Goal: Transaction & Acquisition: Purchase product/service

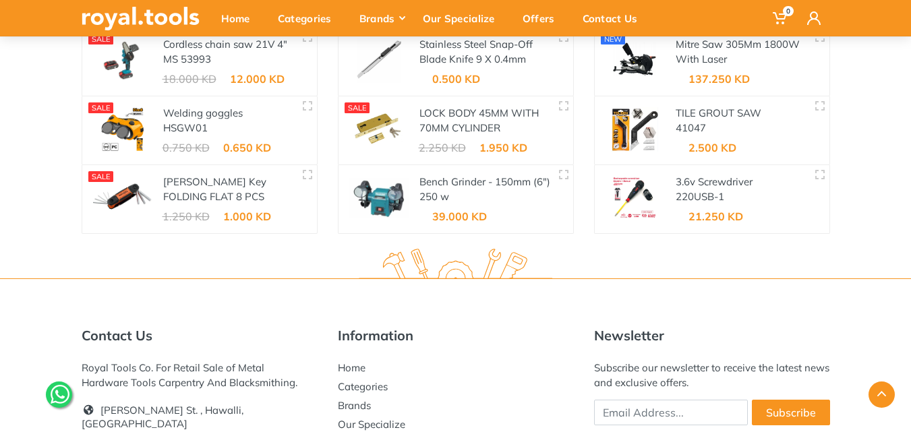
scroll to position [2120, 0]
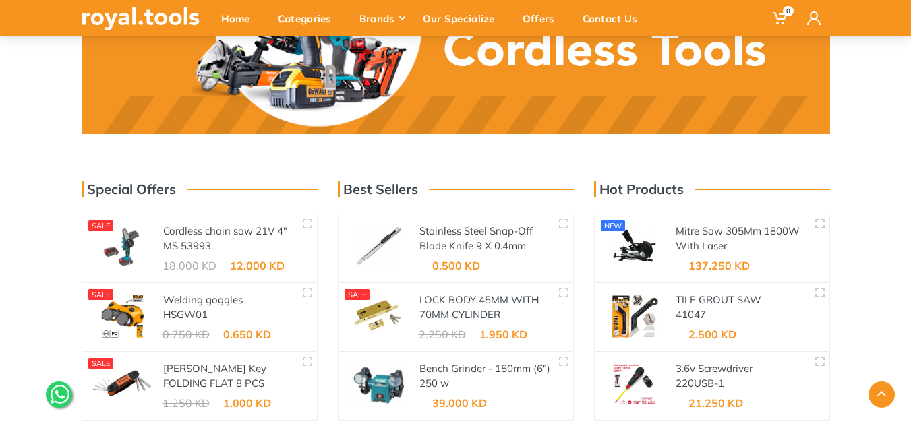
click at [418, 258] on div at bounding box center [379, 248] width 81 height 68
click at [452, 265] on div "0.500 KD" at bounding box center [456, 265] width 48 height 11
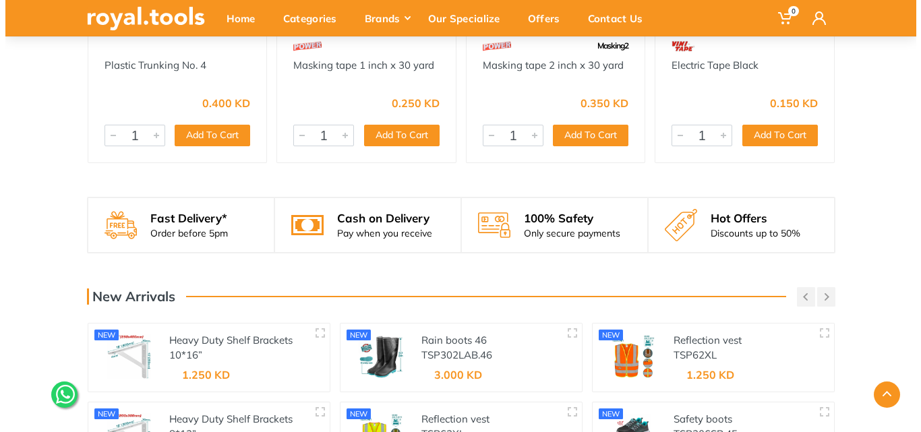
scroll to position [1311, 0]
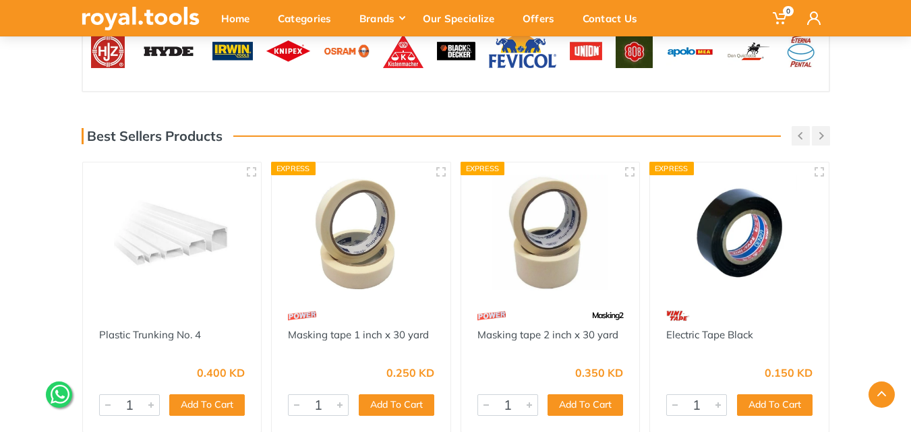
click at [411, 405] on div at bounding box center [455, 395] width 769 height 26
click at [790, 18] on span "0" at bounding box center [781, 18] width 34 height 28
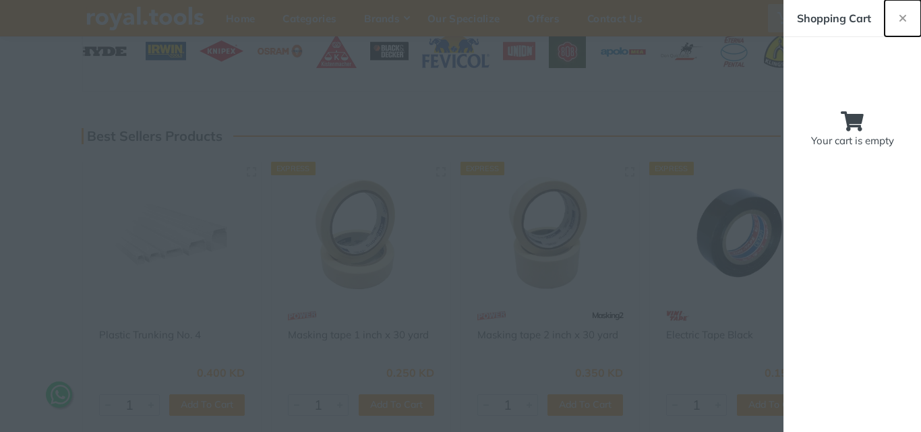
click at [905, 16] on use "button" at bounding box center [903, 18] width 7 height 7
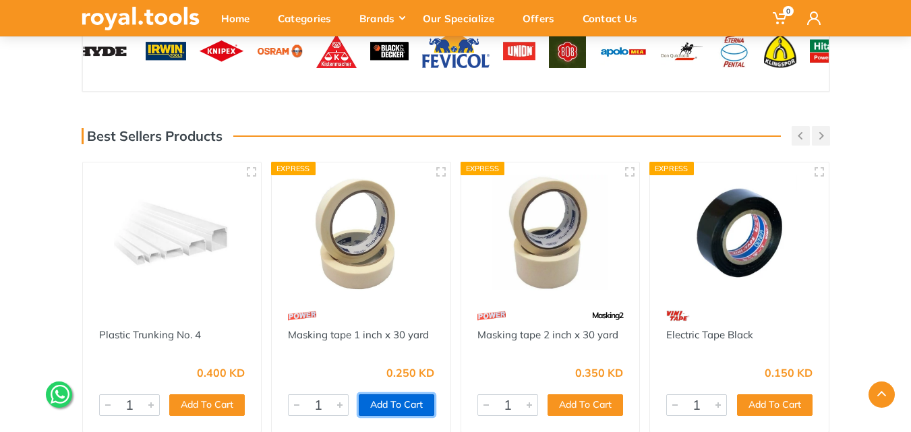
click at [415, 409] on button "Add To Cart" at bounding box center [397, 406] width 76 height 22
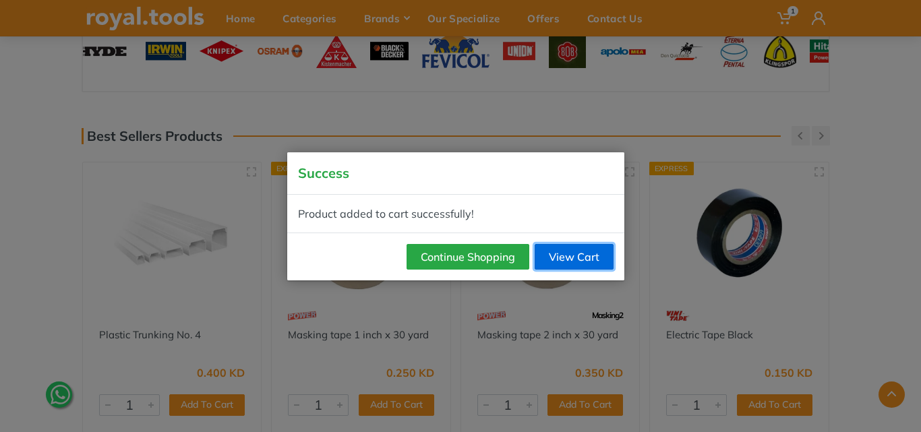
click at [564, 252] on link "View Cart" at bounding box center [574, 257] width 79 height 26
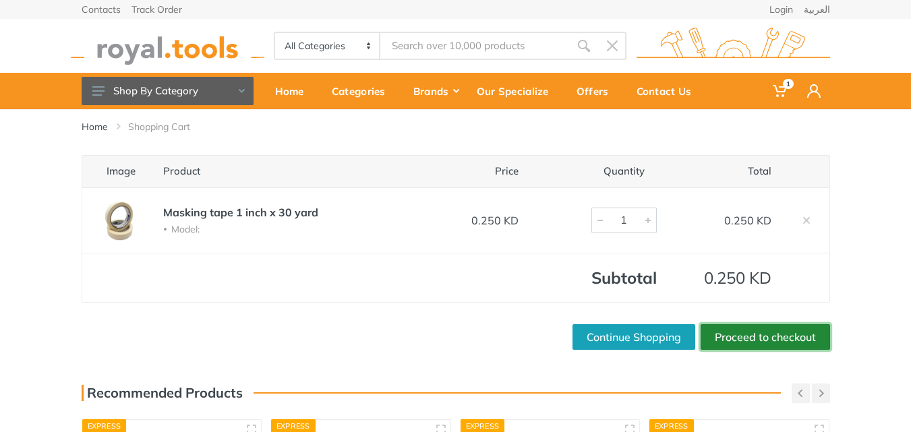
click at [761, 334] on link "Proceed to checkout" at bounding box center [766, 337] width 130 height 26
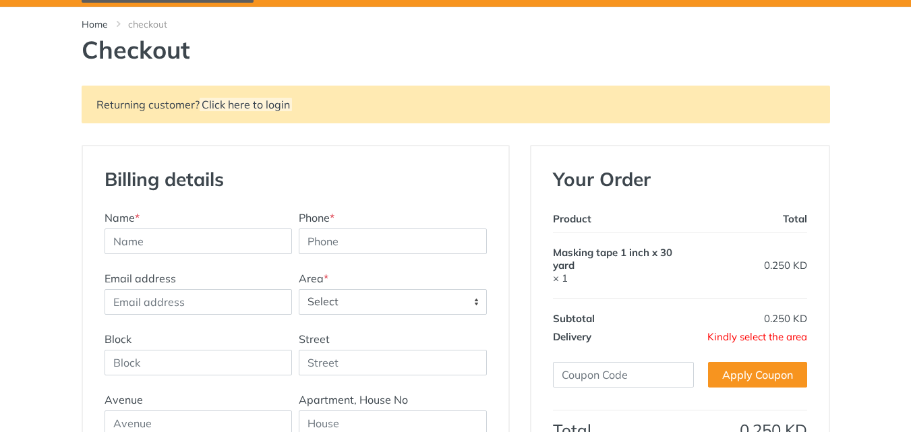
scroll to position [202, 0]
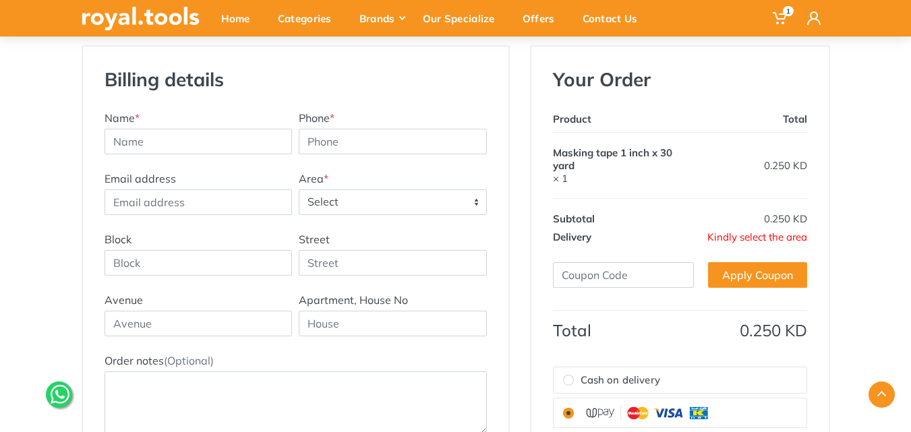
click at [342, 210] on span "Select" at bounding box center [392, 202] width 187 height 24
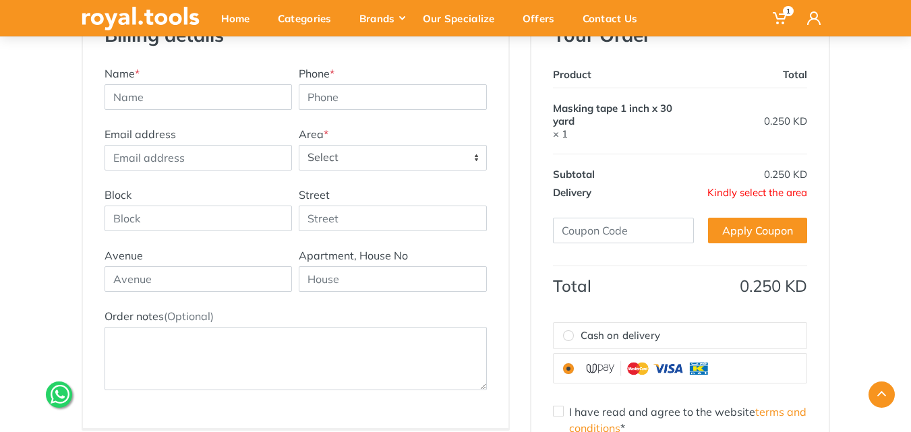
scroll to position [270, 0]
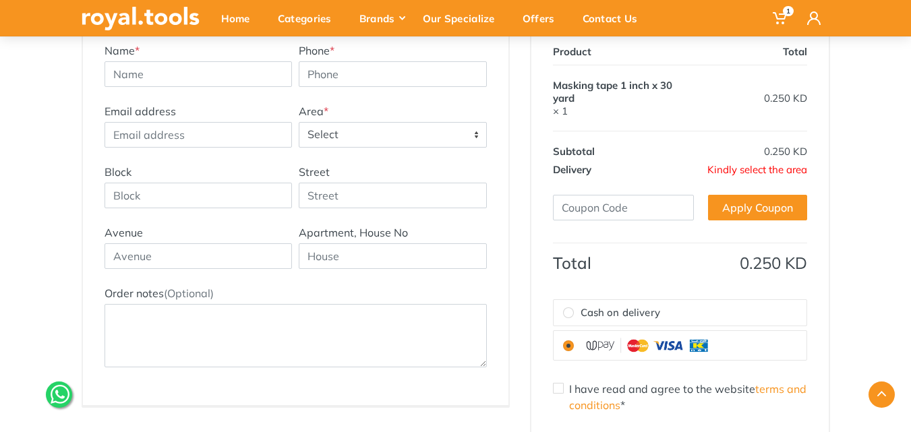
click at [463, 127] on span "Select" at bounding box center [392, 135] width 187 height 24
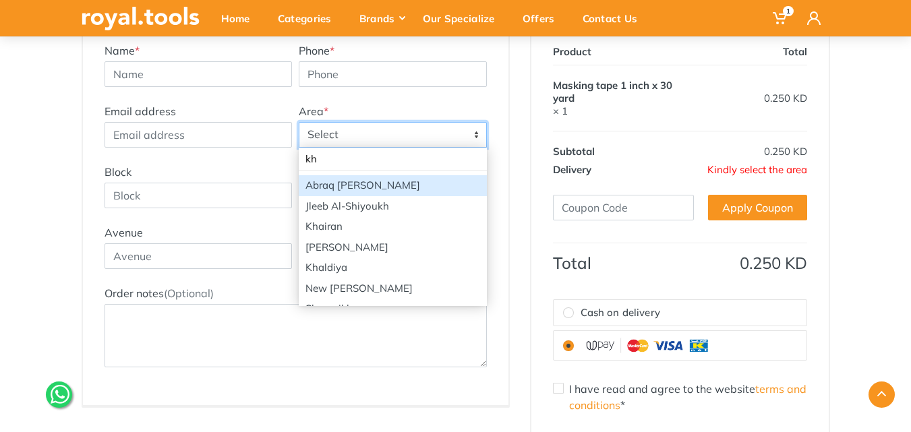
type input "kh"
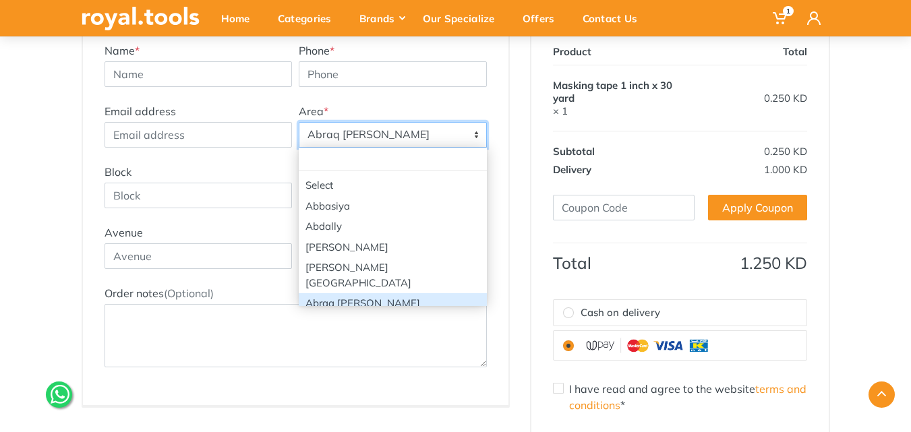
click at [471, 134] on span "Abraq [PERSON_NAME]" at bounding box center [392, 135] width 187 height 24
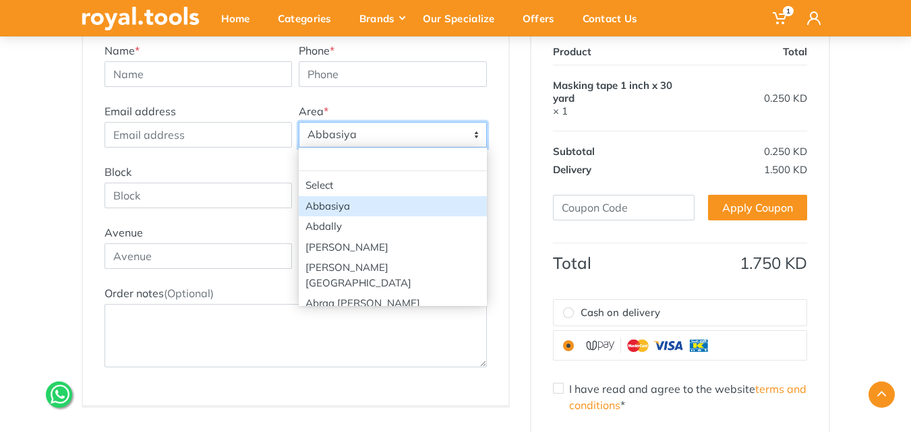
click at [380, 130] on span "Abbasiya" at bounding box center [392, 135] width 187 height 24
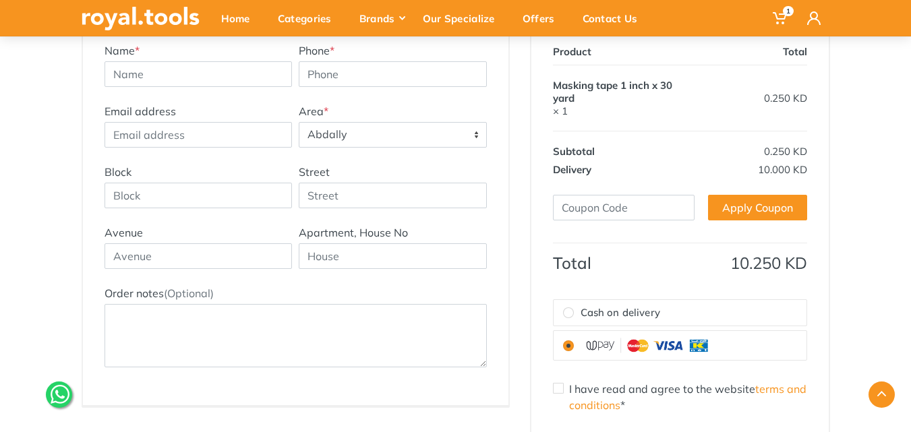
click at [374, 125] on span "Abdally" at bounding box center [392, 135] width 187 height 24
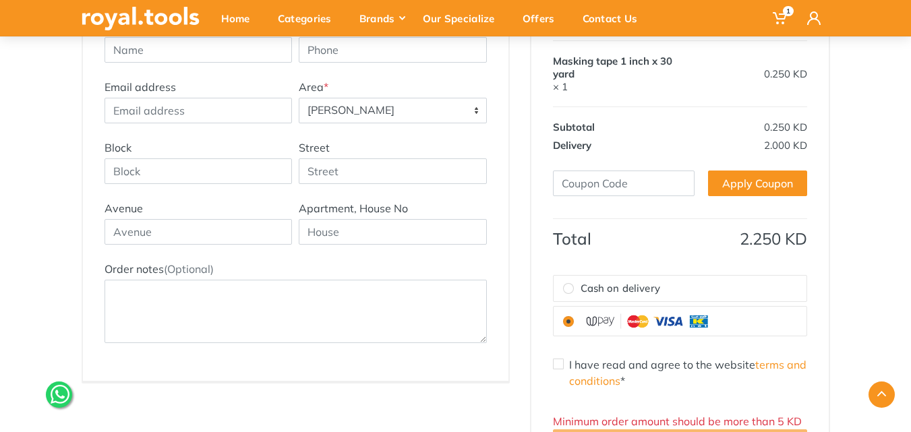
scroll to position [297, 0]
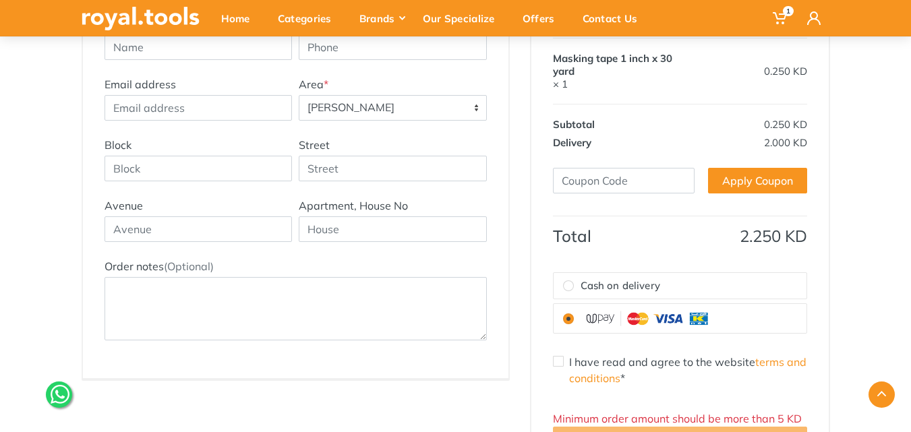
click at [463, 101] on span "[PERSON_NAME]" at bounding box center [392, 108] width 187 height 24
click at [459, 109] on span "[PERSON_NAME][GEOGRAPHIC_DATA]" at bounding box center [392, 108] width 187 height 24
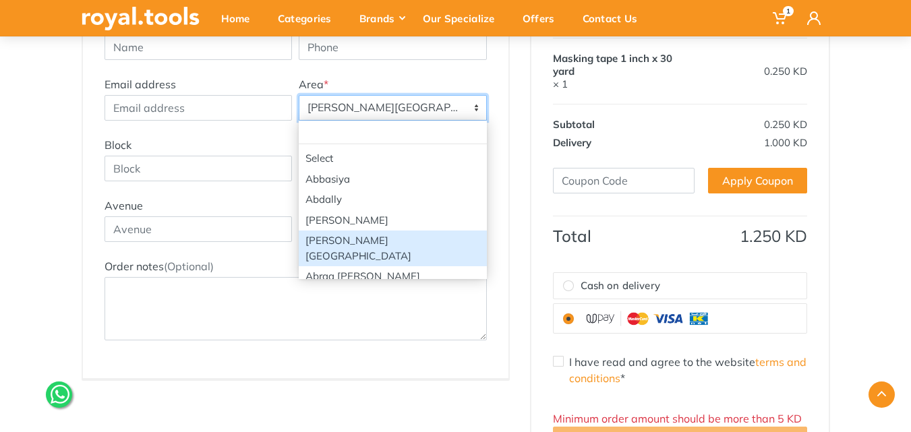
scroll to position [67, 0]
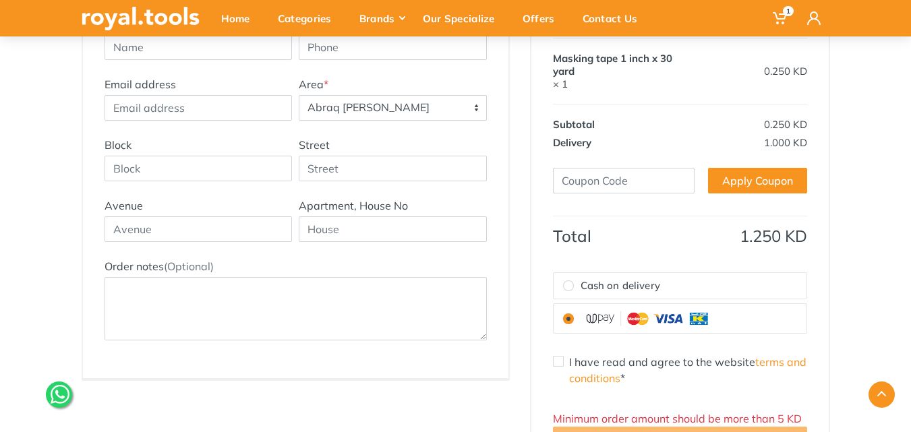
click at [466, 107] on span "Abraq [PERSON_NAME]" at bounding box center [392, 108] width 187 height 24
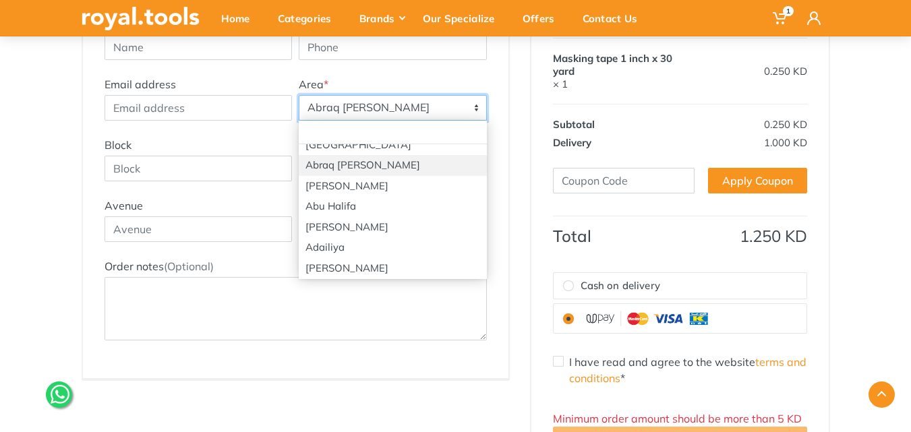
scroll to position [135, 0]
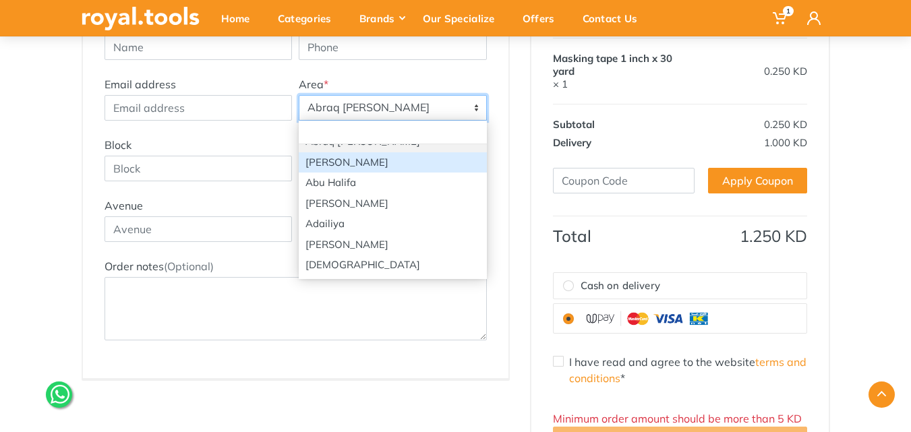
select select "71"
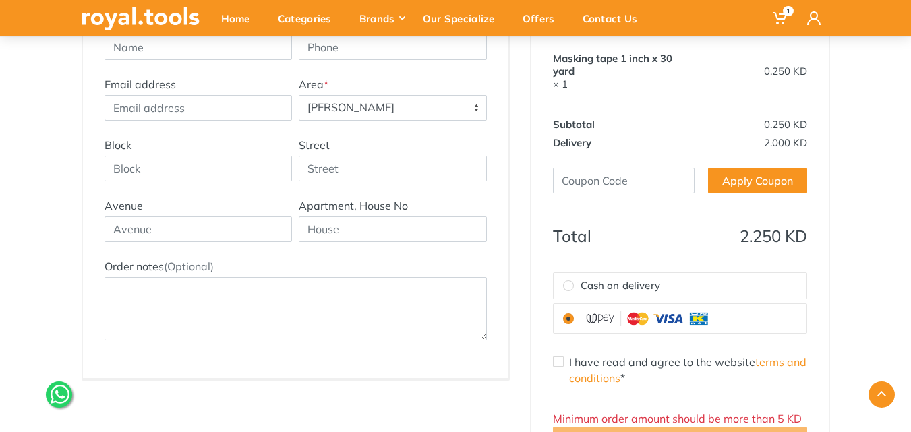
click at [423, 111] on span "[PERSON_NAME]" at bounding box center [392, 108] width 187 height 24
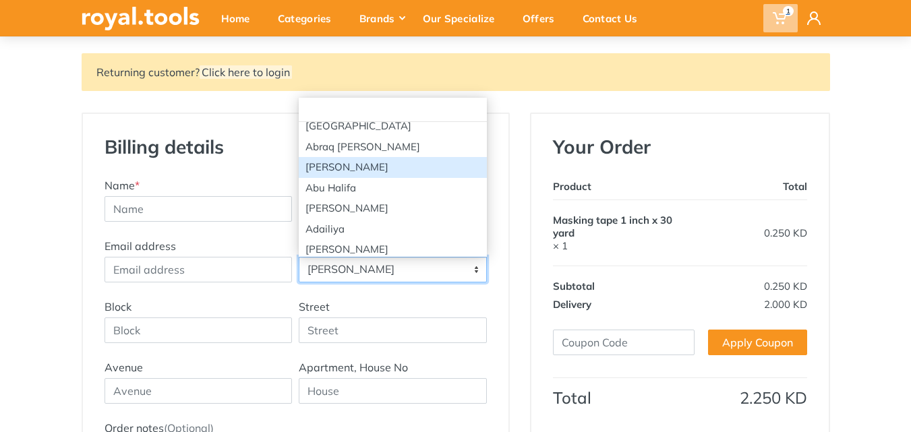
click at [778, 5] on span "1" at bounding box center [781, 18] width 34 height 28
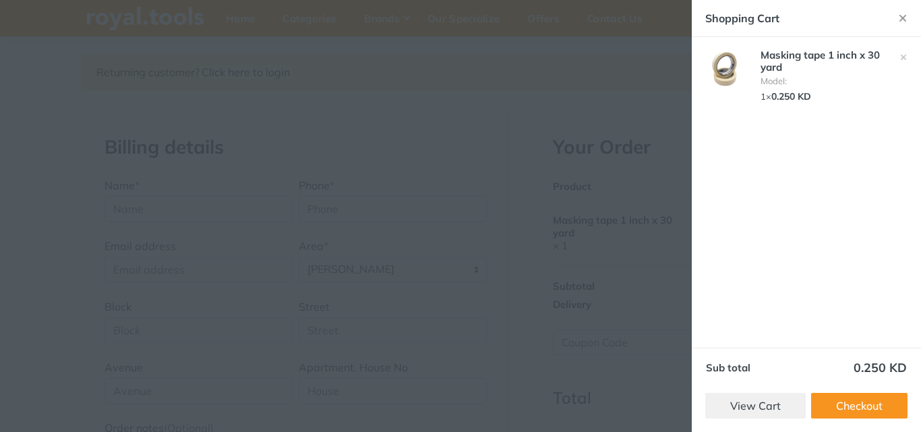
click at [795, 99] on span "0.250 KD" at bounding box center [792, 96] width 40 height 12
click at [774, 409] on link "View Cart" at bounding box center [756, 406] width 101 height 26
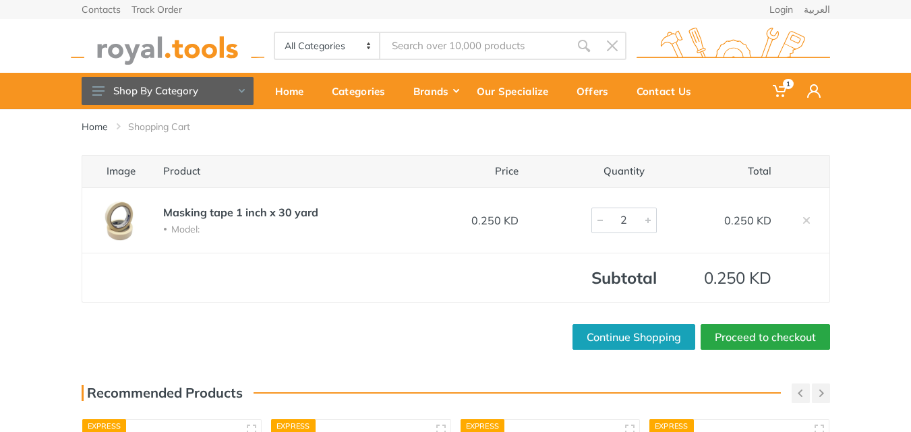
click at [650, 223] on div at bounding box center [648, 220] width 16 height 24
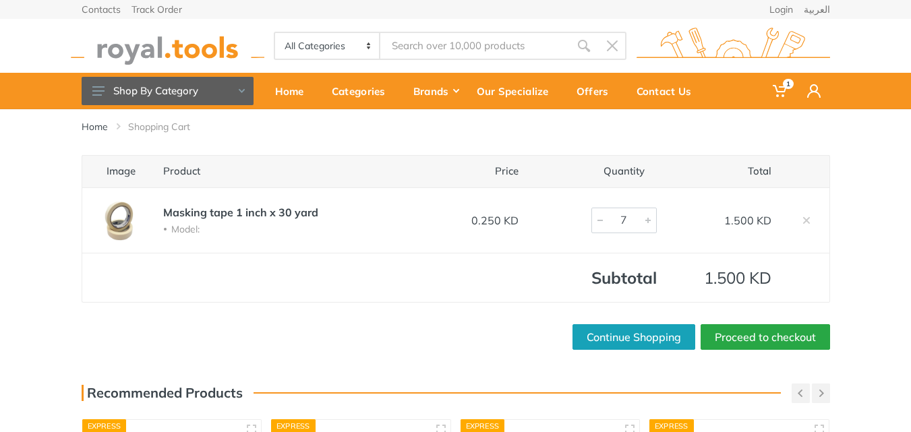
click at [650, 223] on div at bounding box center [648, 220] width 16 height 24
type input "130"
click at [650, 223] on div at bounding box center [648, 220] width 16 height 24
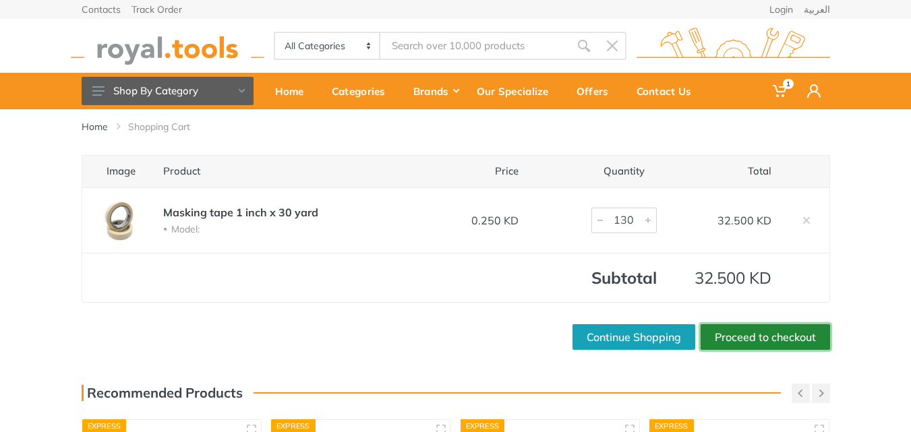
click at [748, 328] on link "Proceed to checkout" at bounding box center [766, 337] width 130 height 26
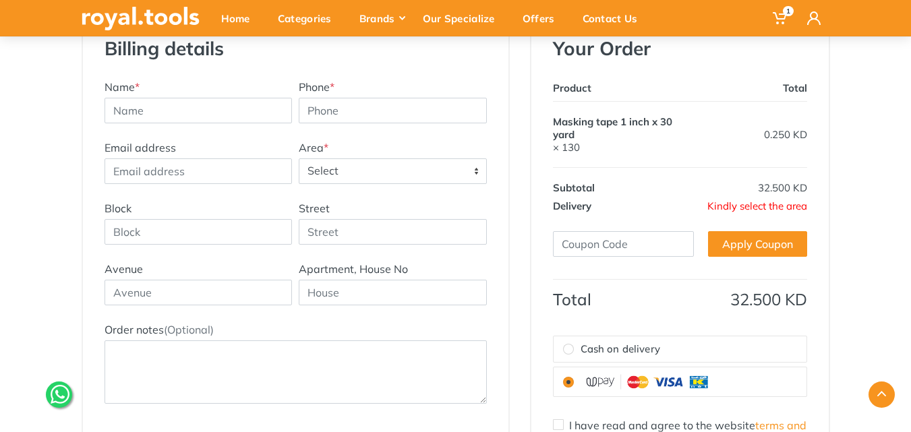
scroll to position [202, 0]
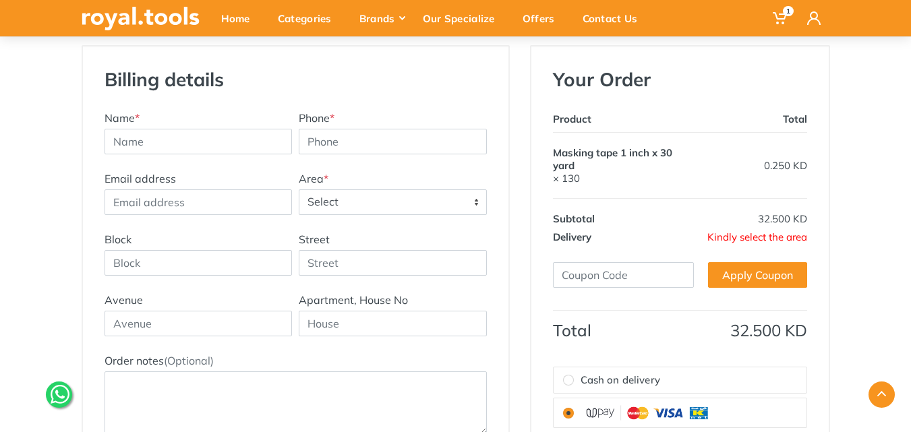
click at [474, 190] on span "Select" at bounding box center [392, 202] width 187 height 24
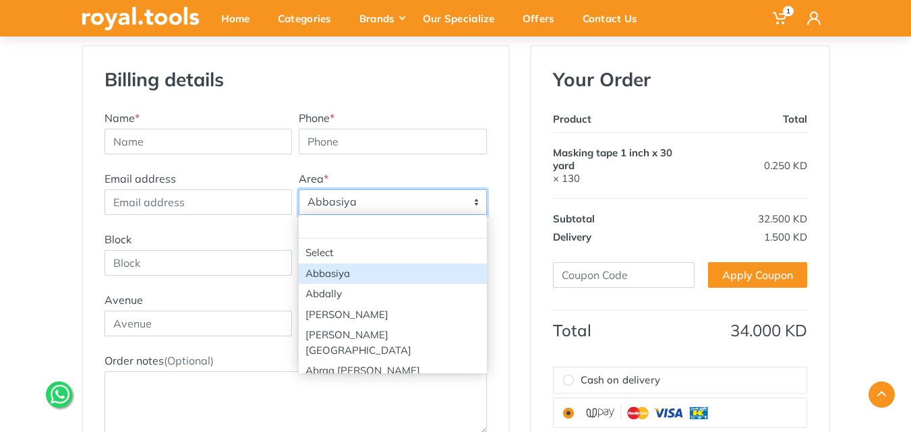
click at [434, 206] on span "Abbasiya" at bounding box center [392, 202] width 187 height 24
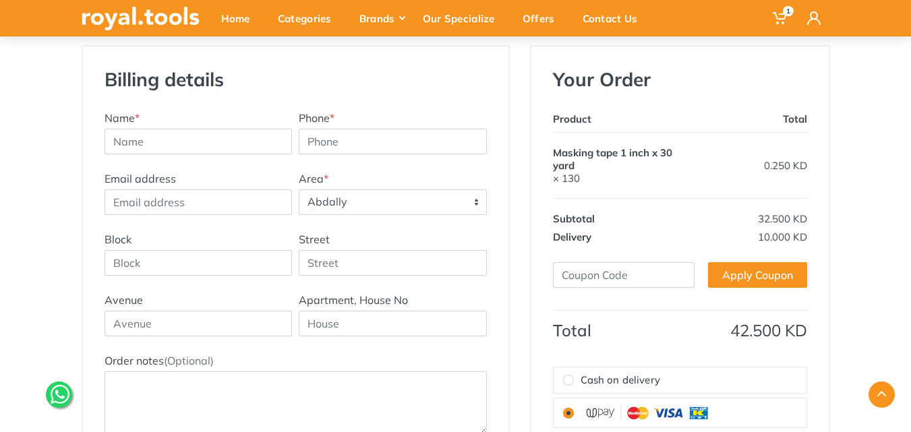
click at [414, 208] on span "Abdally" at bounding box center [392, 202] width 187 height 24
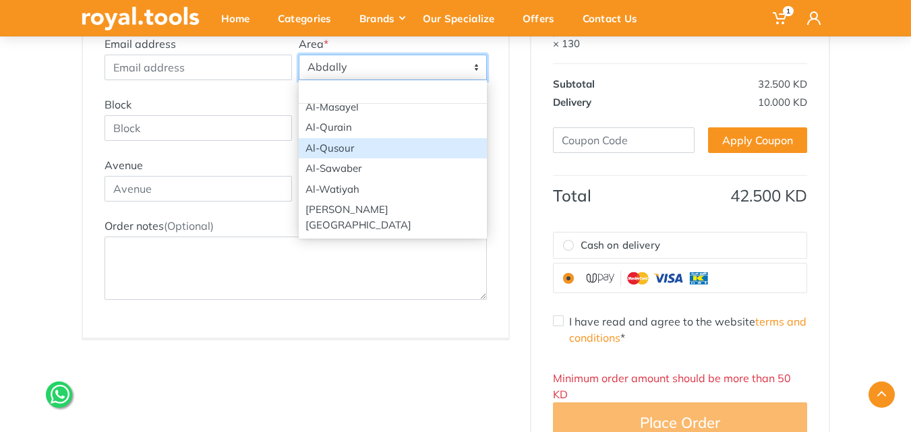
scroll to position [337, 0]
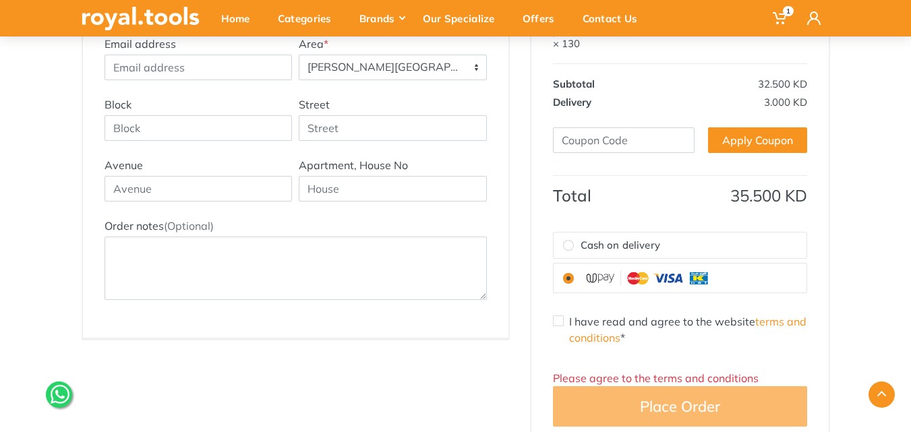
click at [459, 69] on span "[PERSON_NAME][GEOGRAPHIC_DATA]" at bounding box center [392, 67] width 187 height 24
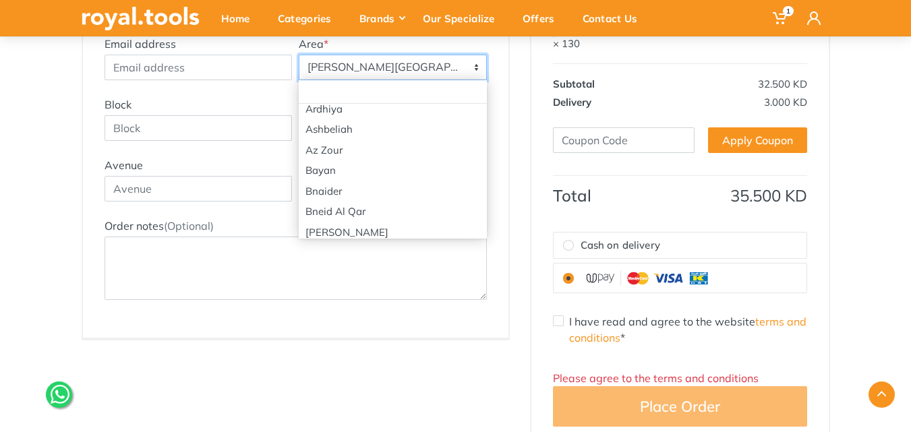
scroll to position [577, 0]
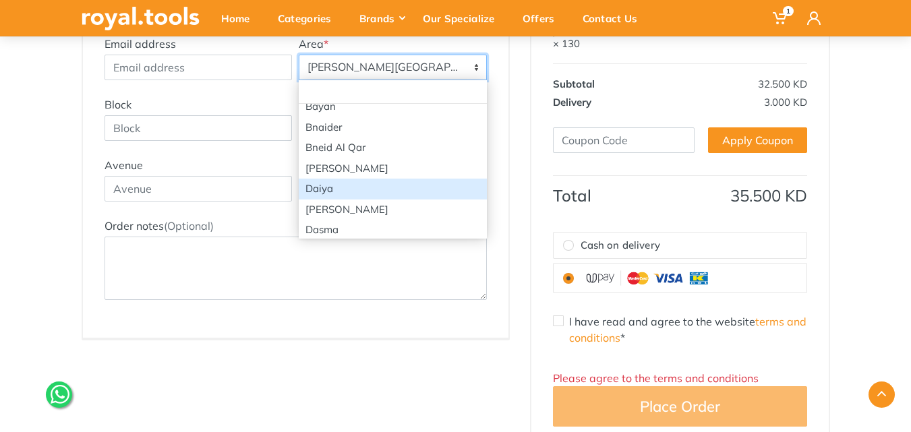
select select "38"
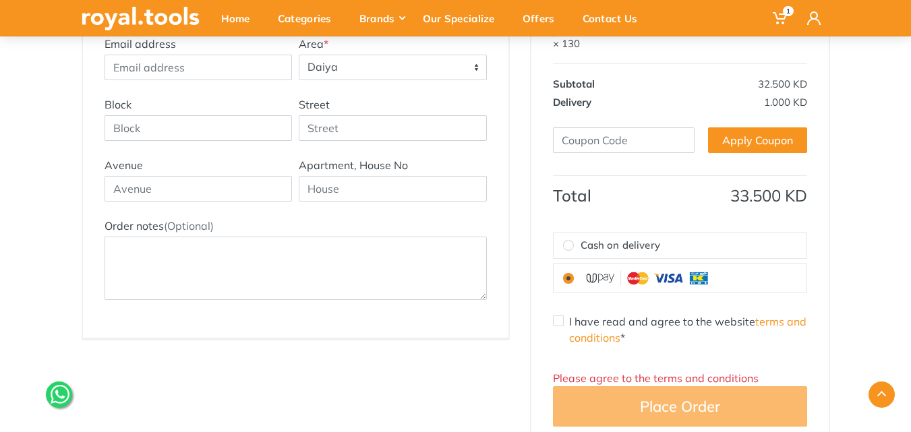
click at [380, 68] on span "Daiya" at bounding box center [392, 67] width 187 height 24
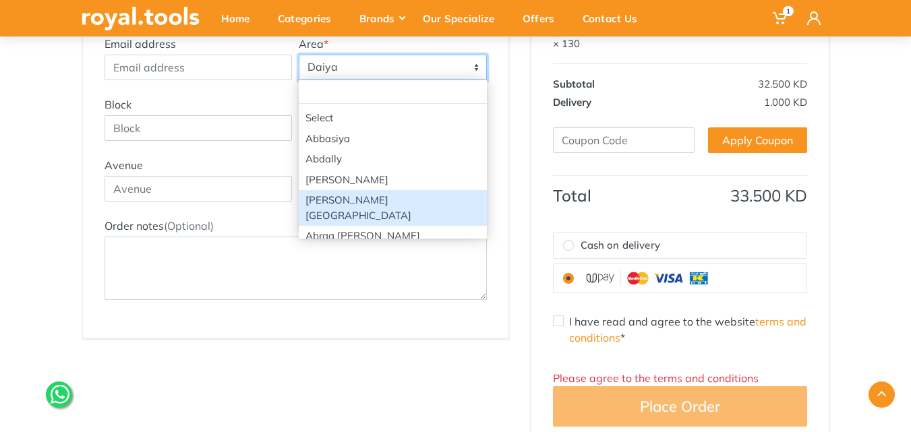
scroll to position [270, 0]
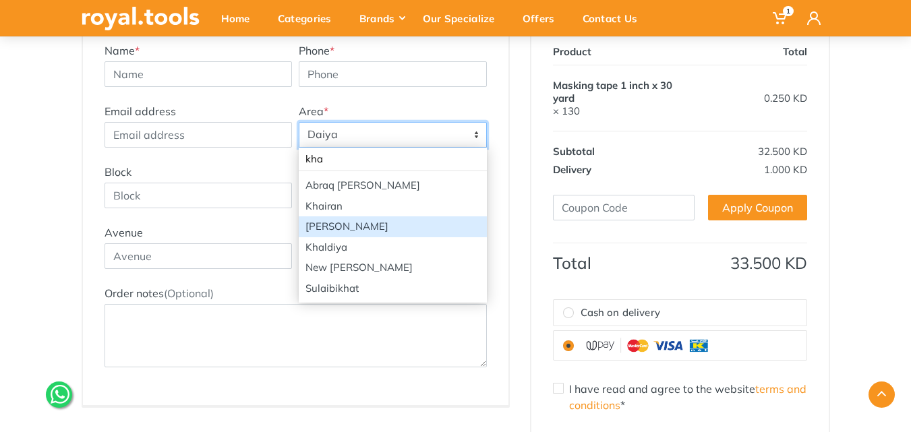
type input "kha"
select select "28"
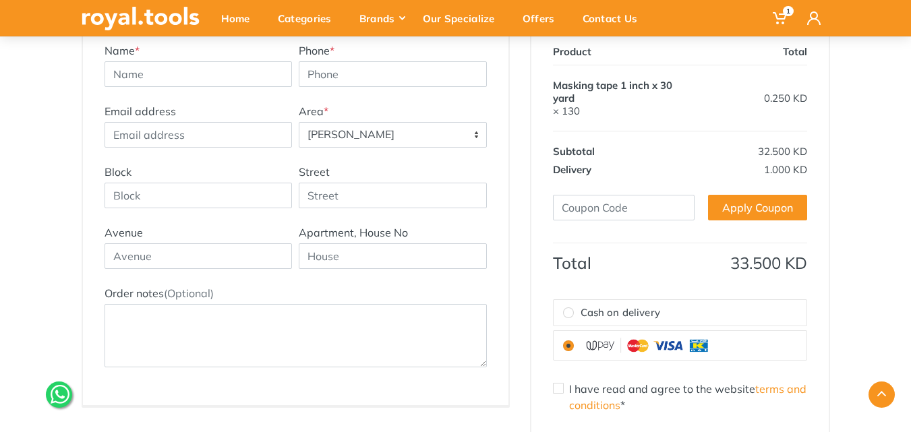
click at [430, 139] on span "[PERSON_NAME]" at bounding box center [392, 135] width 187 height 24
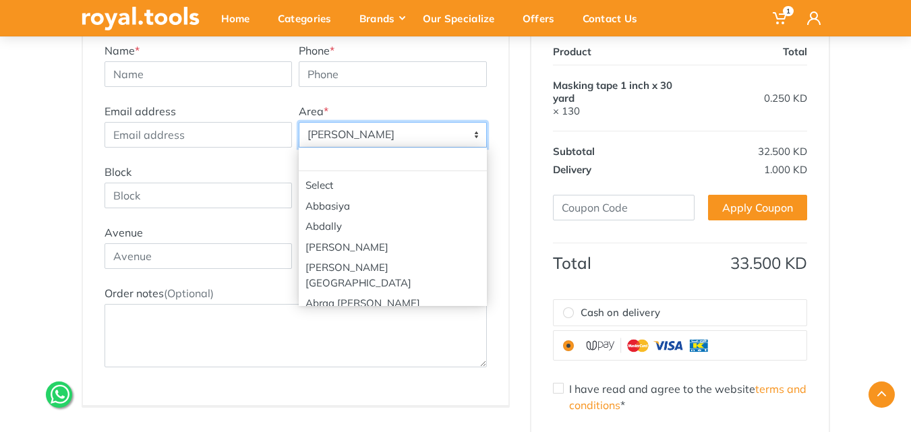
scroll to position [1136, 0]
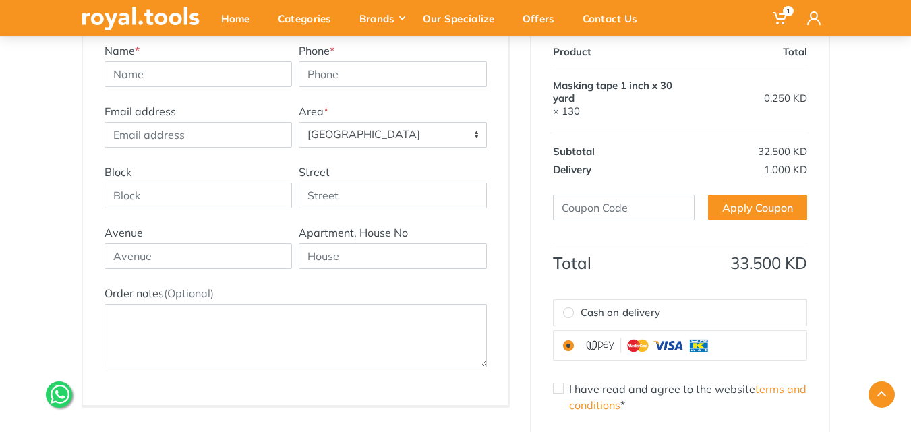
click at [429, 133] on span "[GEOGRAPHIC_DATA]" at bounding box center [392, 135] width 187 height 24
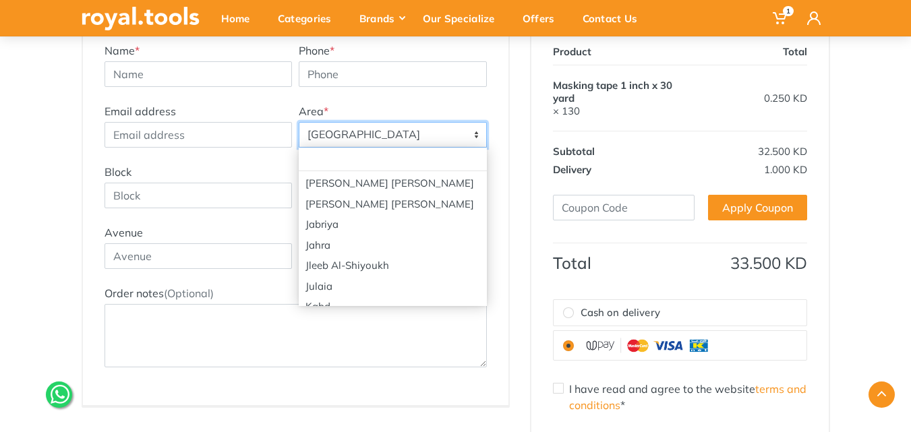
scroll to position [927, 0]
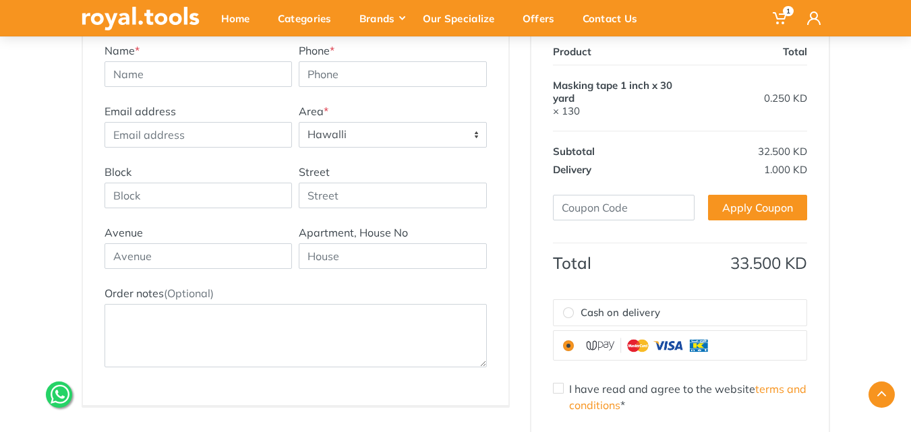
click at [420, 137] on span "Hawalli" at bounding box center [392, 135] width 187 height 24
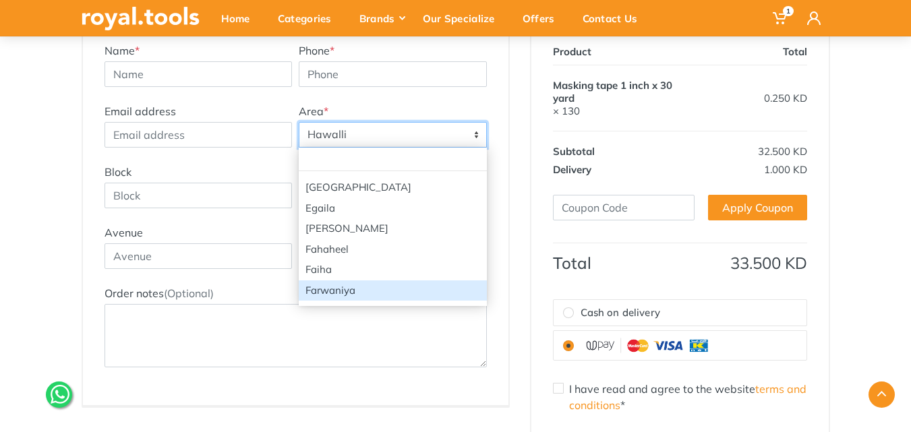
scroll to position [795, 0]
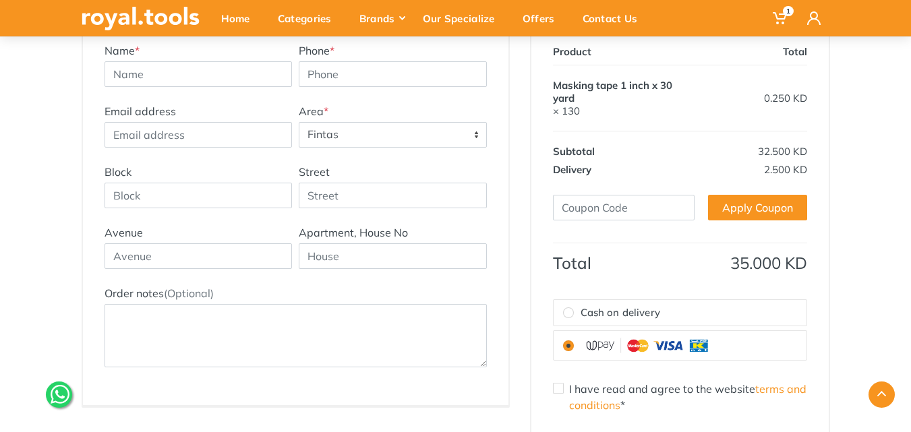
click at [455, 142] on span "Fintas" at bounding box center [392, 135] width 187 height 24
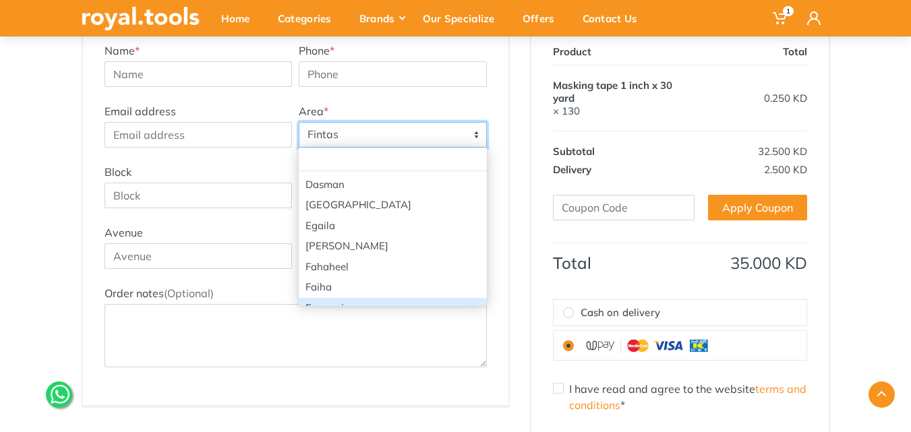
scroll to position [692, 0]
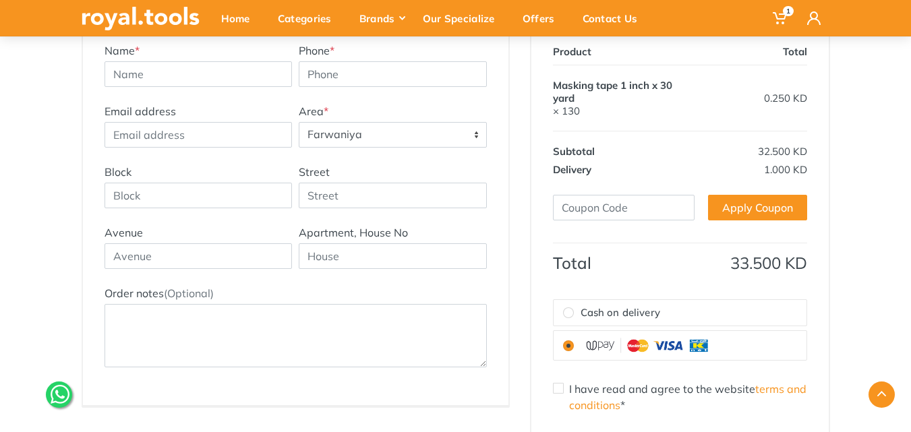
click at [455, 144] on span "Farwaniya" at bounding box center [392, 135] width 187 height 24
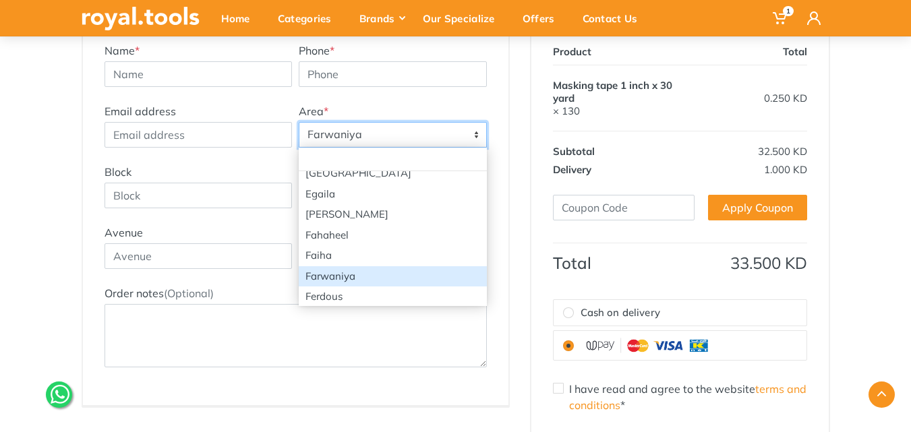
scroll to position [718, 0]
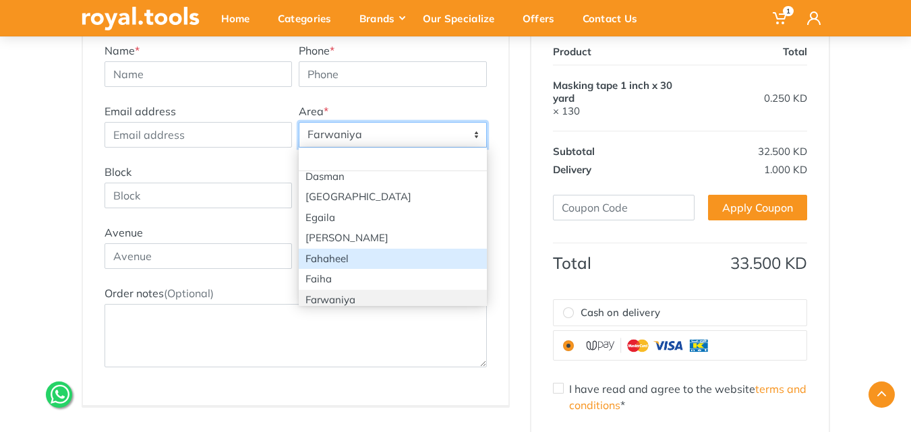
select select "88"
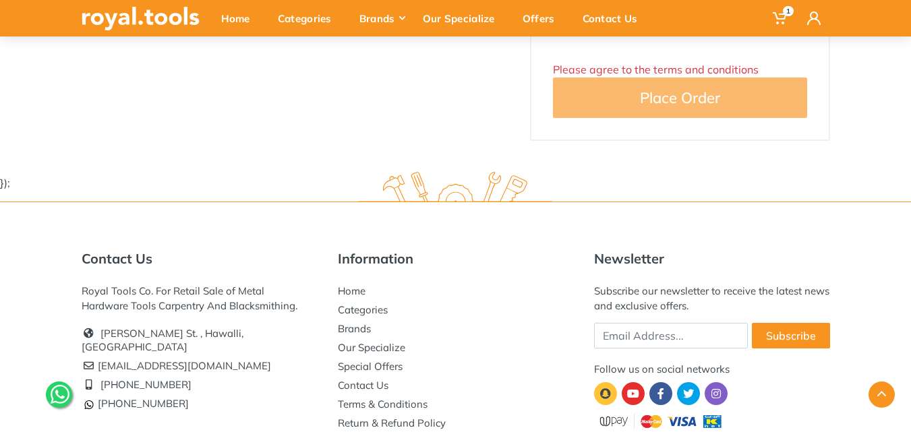
scroll to position [720, 0]
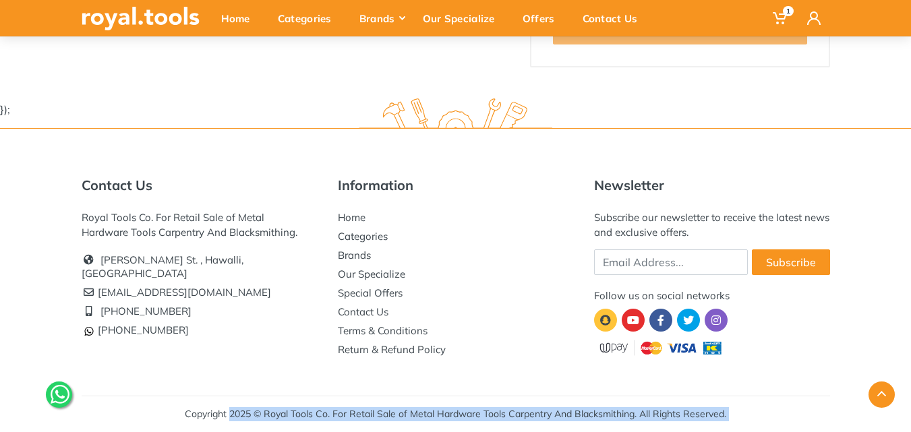
drag, startPoint x: 183, startPoint y: 410, endPoint x: 509, endPoint y: 407, distance: 325.1
click at [509, 407] on div "Contact Us Royal Tools Co. For Retail Sale of Metal Hardware Tools Carpentry An…" at bounding box center [455, 280] width 911 height 304
click at [758, 411] on div "Copyright 2025 © Royal Tools Co. For Retail Sale of Metal Hardware Tools Carpen…" at bounding box center [456, 414] width 749 height 36
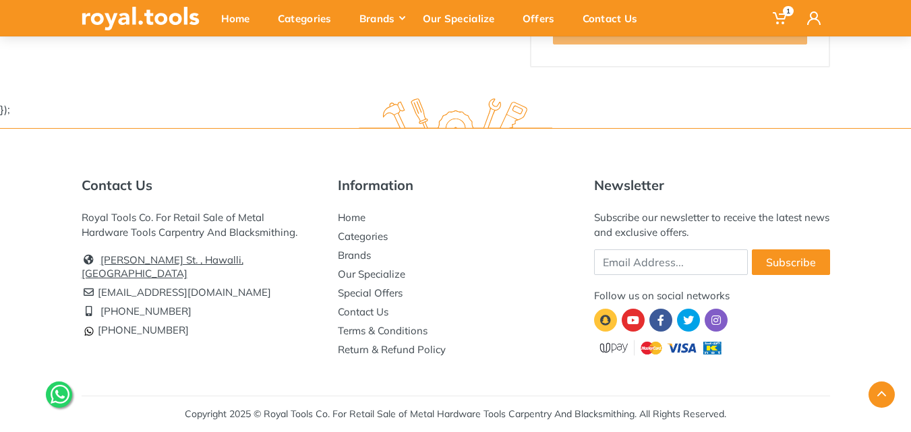
click at [156, 261] on link "[PERSON_NAME] St. , Hawalli, [GEOGRAPHIC_DATA]" at bounding box center [163, 267] width 162 height 26
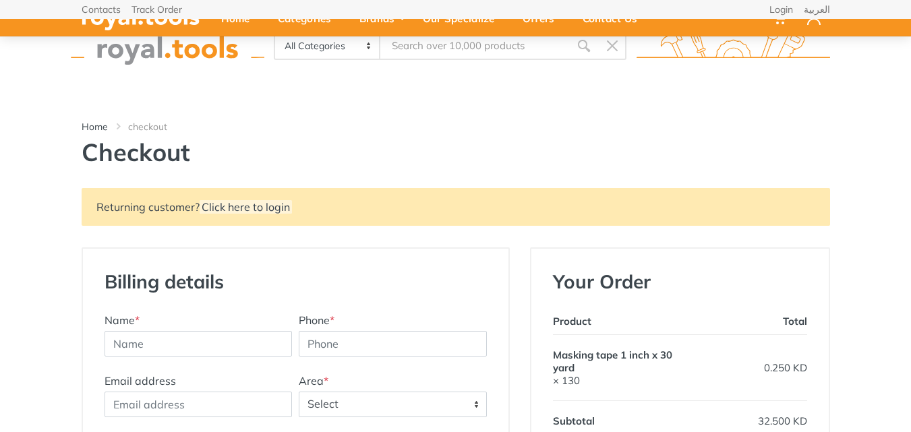
select select "88"
